Goal: Task Accomplishment & Management: Manage account settings

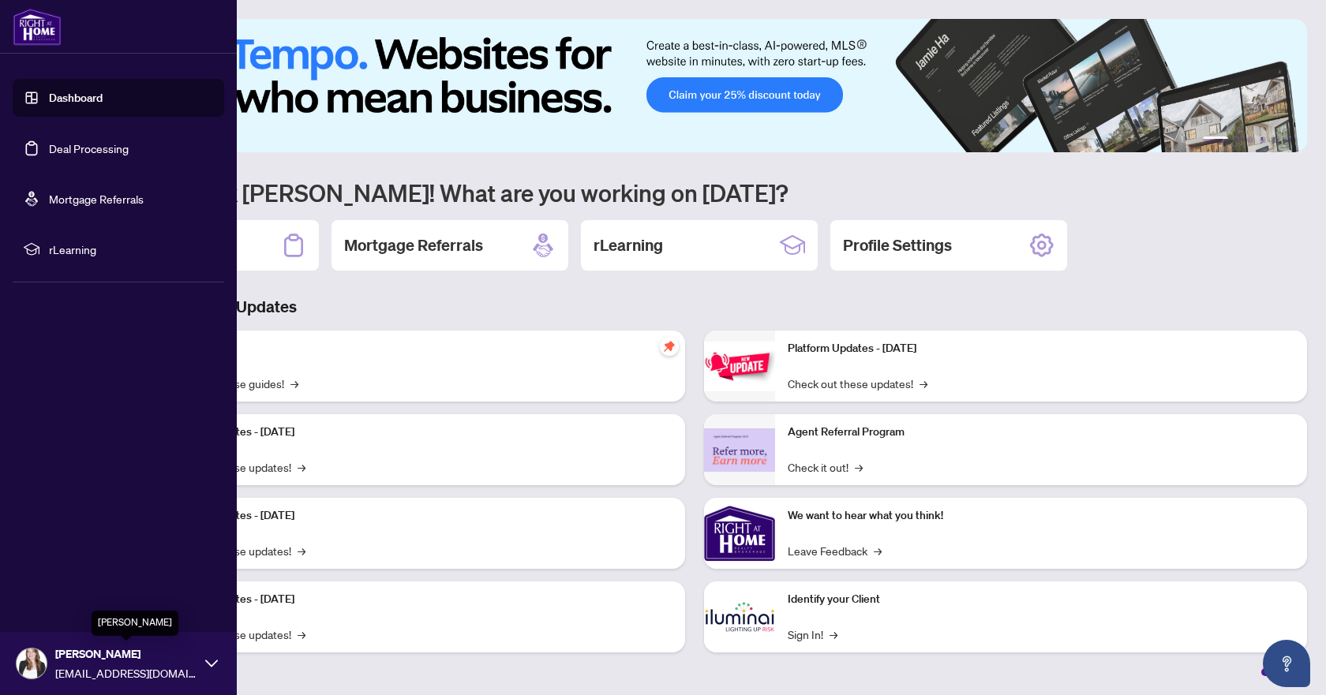
click at [29, 652] on img at bounding box center [32, 664] width 30 height 30
click at [42, 658] on img at bounding box center [32, 664] width 30 height 30
click at [62, 601] on span "Profile Settings" at bounding box center [83, 602] width 75 height 25
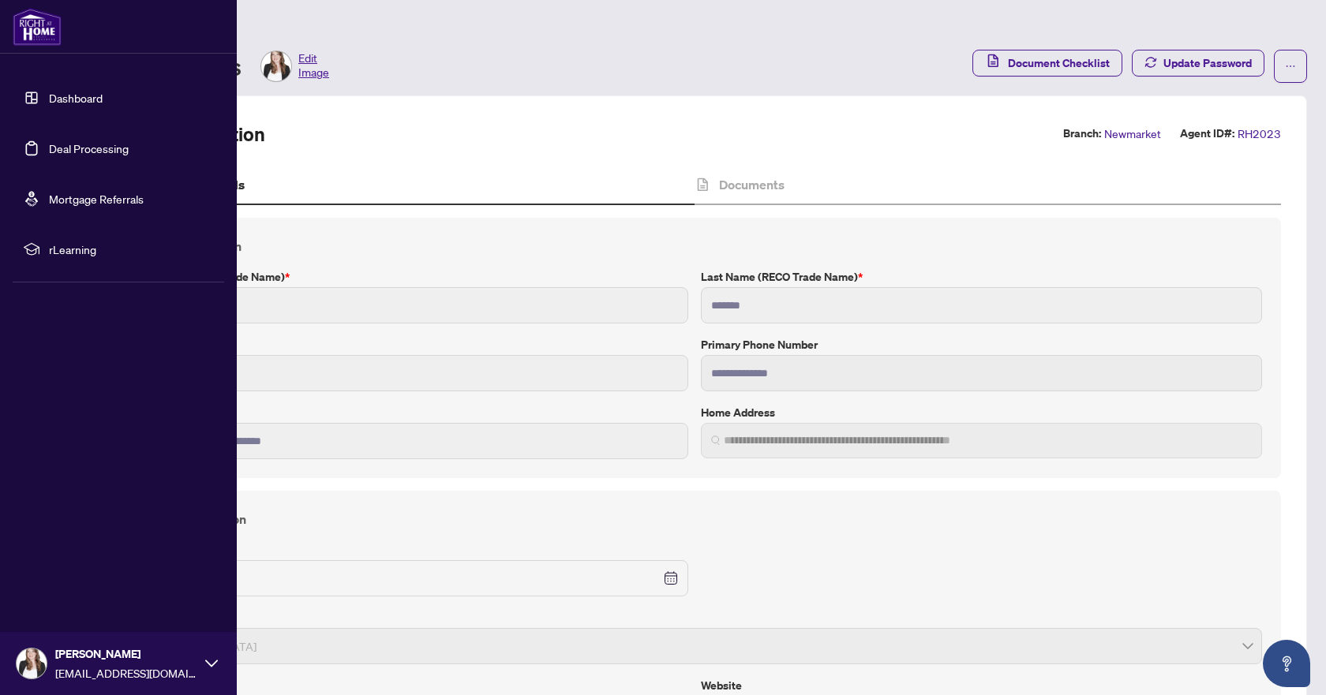
click at [41, 657] on img at bounding box center [32, 664] width 30 height 30
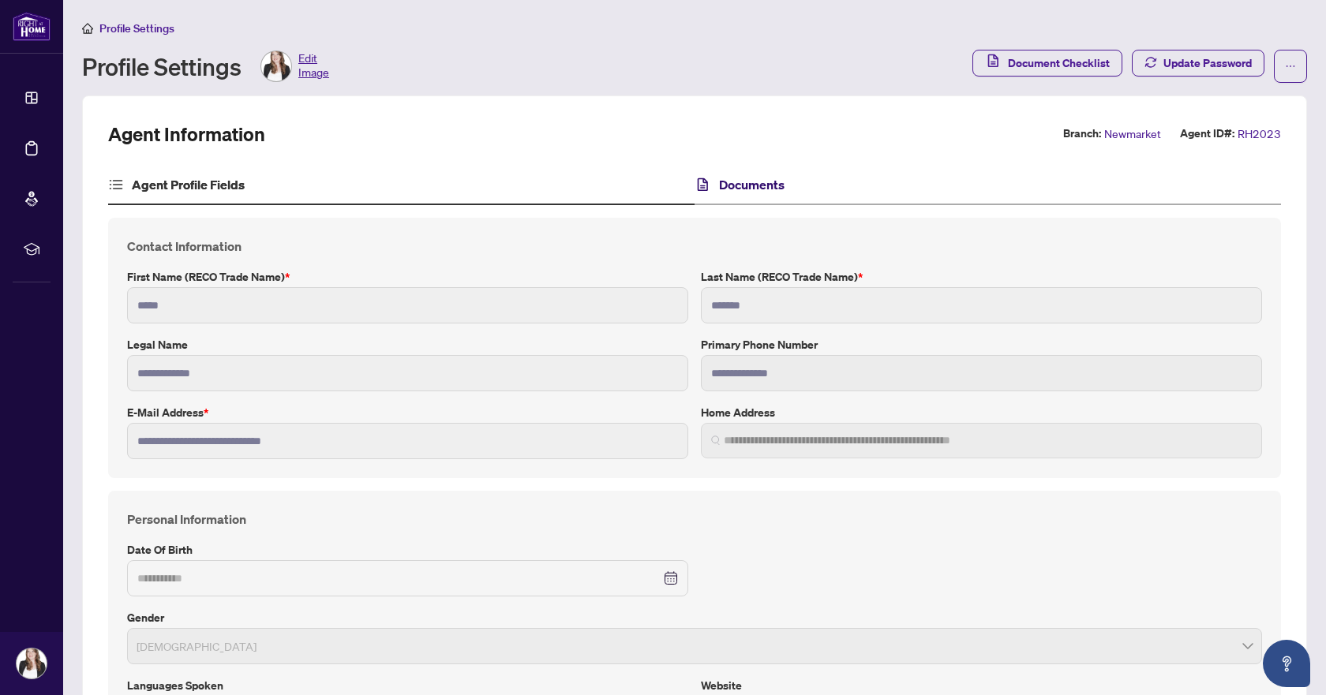
click at [756, 182] on h4 "Documents" at bounding box center [751, 184] width 65 height 19
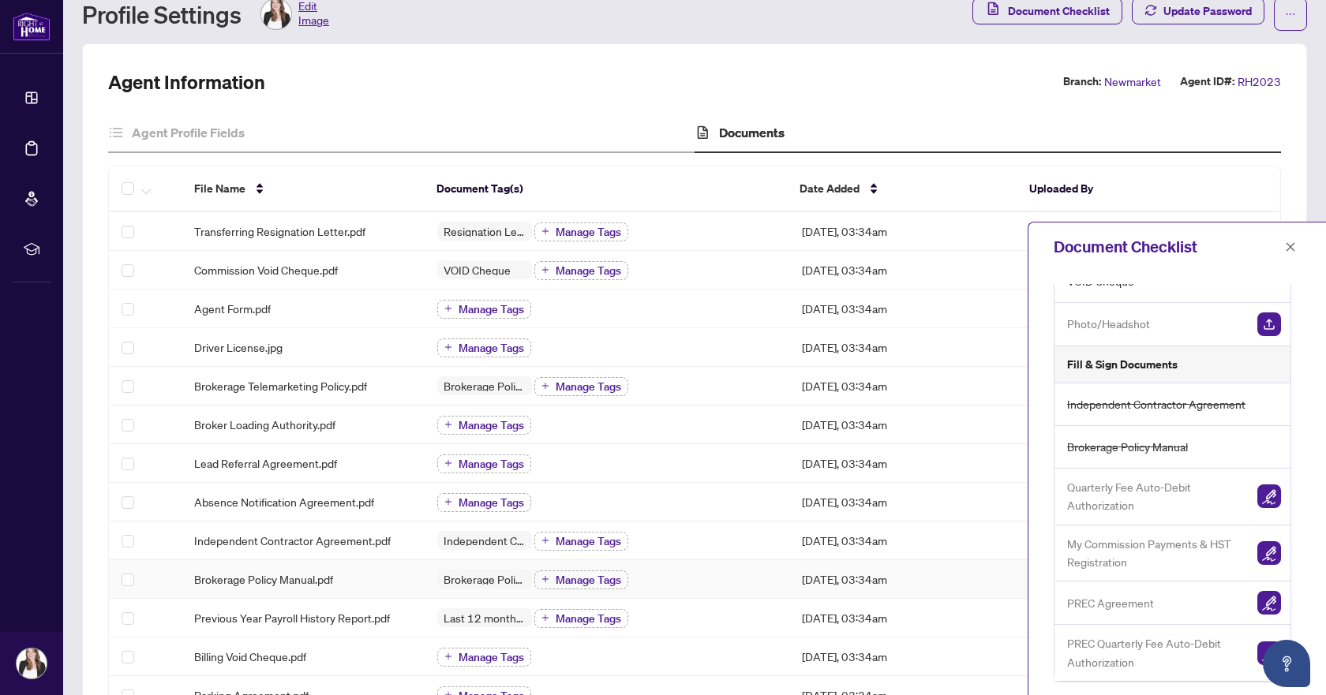
scroll to position [43, 0]
